Goal: Task Accomplishment & Management: Use online tool/utility

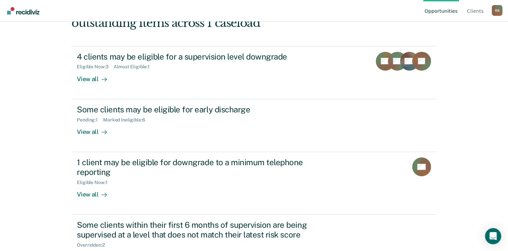
scroll to position [55, 0]
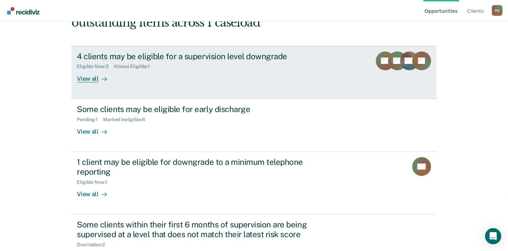
click at [91, 76] on div "View all" at bounding box center [96, 75] width 38 height 13
